Goal: Task Accomplishment & Management: Use online tool/utility

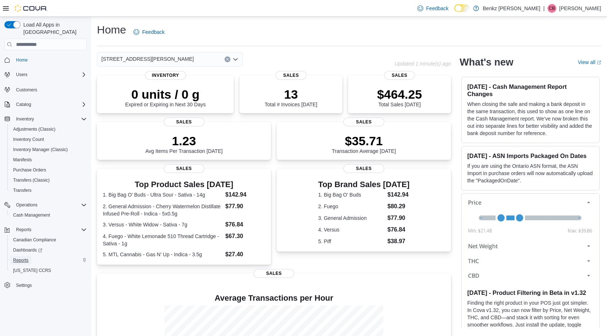
click at [23, 258] on span "Reports" at bounding box center [20, 261] width 15 height 6
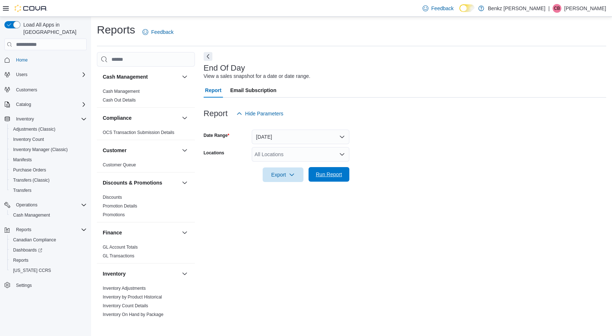
click at [323, 168] on span "Run Report" at bounding box center [329, 174] width 32 height 15
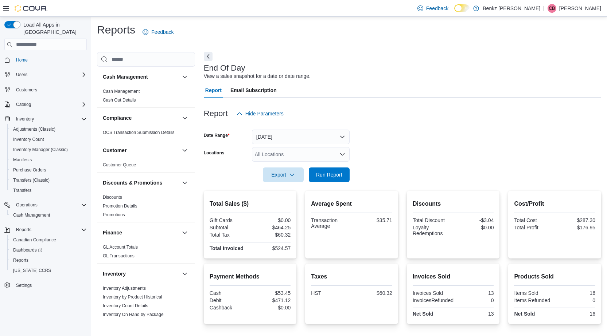
scroll to position [49, 0]
